Goal: Task Accomplishment & Management: Manage account settings

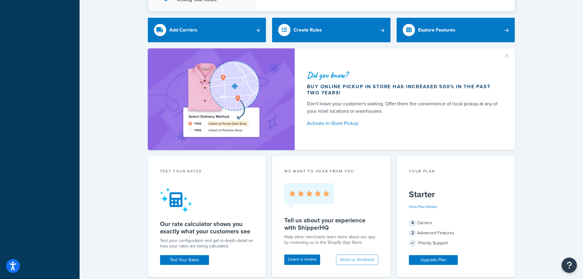
scroll to position [306, 0]
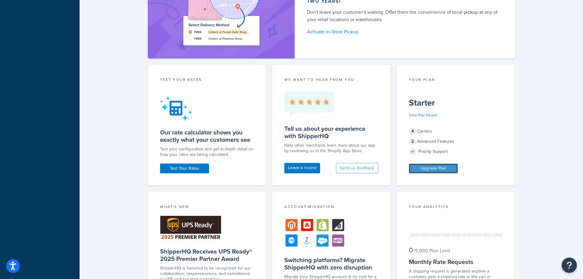
click at [432, 166] on link "Upgrade Plan" at bounding box center [433, 168] width 49 height 10
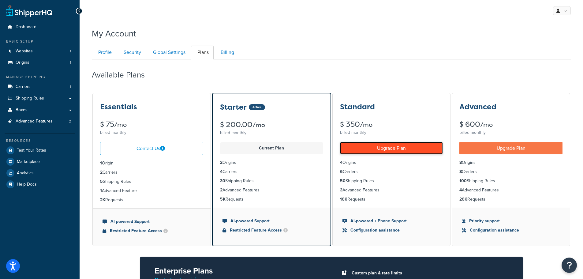
click at [381, 148] on link "Upgrade Plan" at bounding box center [391, 148] width 103 height 13
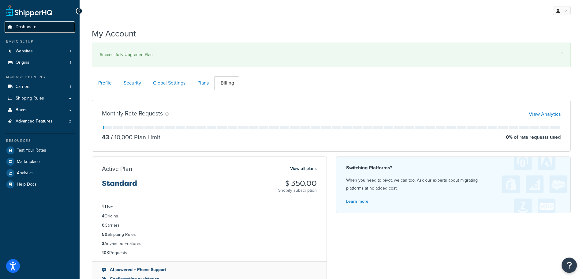
click at [35, 29] on span "Dashboard" at bounding box center [26, 26] width 21 height 5
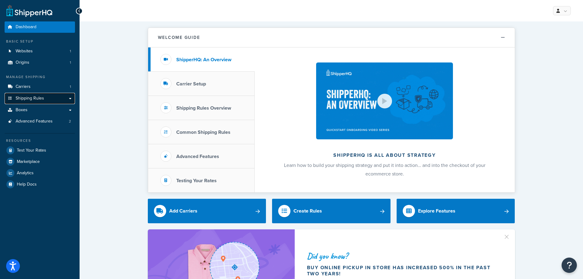
click at [26, 97] on span "Shipping Rules" at bounding box center [30, 98] width 28 height 5
